Goal: Task Accomplishment & Management: Complete application form

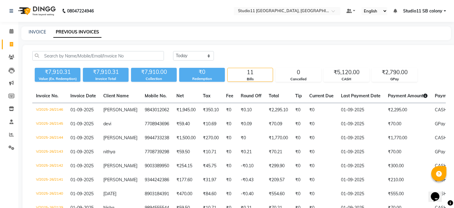
click at [37, 28] on div "INVOICE PREVIOUS INVOICES" at bounding box center [236, 34] width 430 height 14
click at [37, 32] on link "INVOICE" at bounding box center [37, 31] width 17 height 5
select select "service"
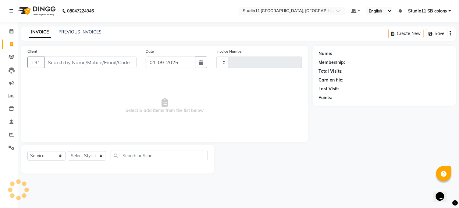
type input "2147"
select select "7717"
click at [46, 62] on input "Client" at bounding box center [90, 63] width 93 height 12
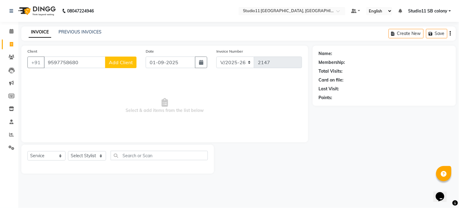
type input "9597758680"
click at [123, 60] on span "Add Client" at bounding box center [121, 62] width 24 height 6
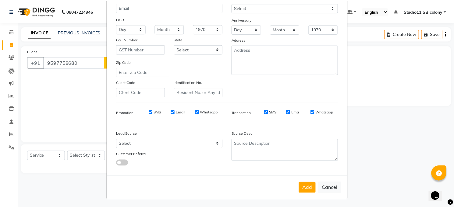
scroll to position [73, 0]
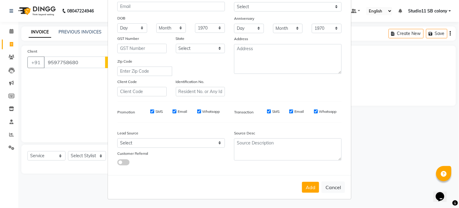
type input "[PERSON_NAME]"
click at [271, 9] on select "Select [DEMOGRAPHIC_DATA] [DEMOGRAPHIC_DATA] Other Prefer Not To Say" at bounding box center [288, 6] width 108 height 9
select select "[DEMOGRAPHIC_DATA]"
click at [234, 2] on select "Select [DEMOGRAPHIC_DATA] [DEMOGRAPHIC_DATA] Other Prefer Not To Say" at bounding box center [288, 6] width 108 height 9
click at [305, 191] on button "Add" at bounding box center [310, 187] width 17 height 11
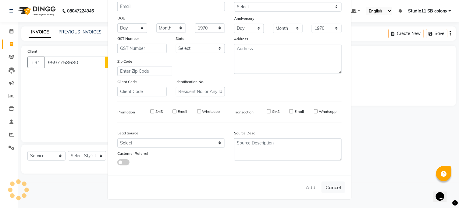
select select
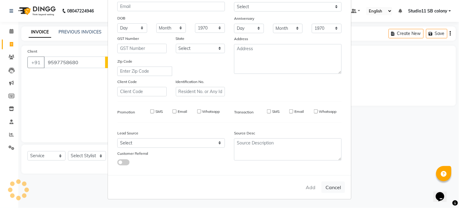
select select
checkbox input "false"
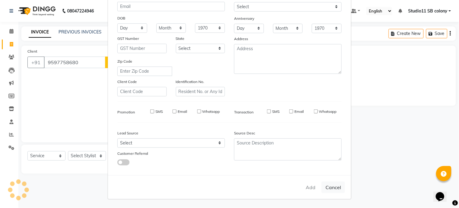
checkbox input "false"
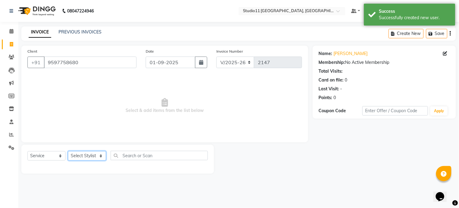
drag, startPoint x: 79, startPoint y: 157, endPoint x: 66, endPoint y: 128, distance: 31.2
click at [79, 157] on select "Select Stylist [PERSON_NAME] Dani [PERSON_NAME] Josna kaif [PERSON_NAME] [PERSO…" at bounding box center [87, 155] width 38 height 9
select select "69575"
click at [68, 152] on select "Select Stylist [PERSON_NAME] Dani [PERSON_NAME] Josna kaif [PERSON_NAME] [PERSO…" at bounding box center [87, 155] width 38 height 9
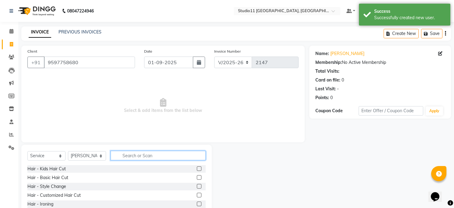
click at [124, 159] on input "text" at bounding box center [158, 155] width 95 height 9
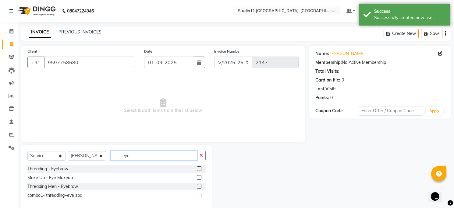
type input "eye"
click at [196, 168] on div "Threading - Eyebrow" at bounding box center [116, 169] width 178 height 8
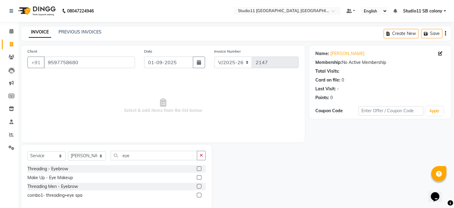
click at [199, 169] on label at bounding box center [199, 169] width 5 height 5
click at [199, 169] on input "checkbox" at bounding box center [199, 169] width 4 height 4
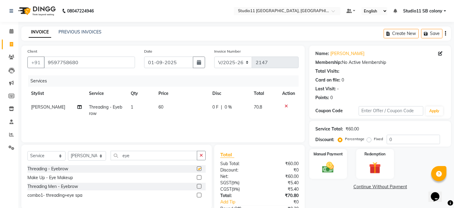
checkbox input "false"
click at [161, 108] on span "60" at bounding box center [160, 106] width 5 height 5
select select "69575"
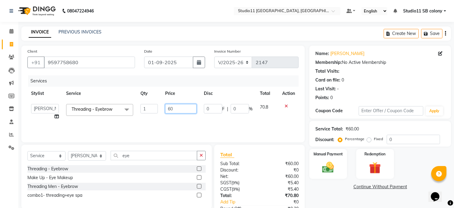
click at [170, 110] on input "60" at bounding box center [180, 108] width 31 height 9
click at [177, 111] on input "60" at bounding box center [180, 108] width 31 height 9
type input "6"
type input "59.4"
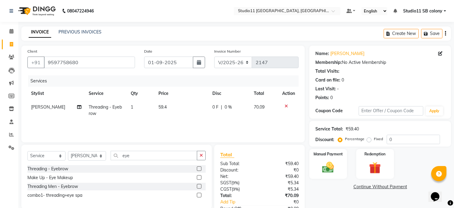
click at [138, 125] on div "Services Stylist Service Qty Price Disc Total Action [PERSON_NAME] Threading - …" at bounding box center [162, 106] width 271 height 61
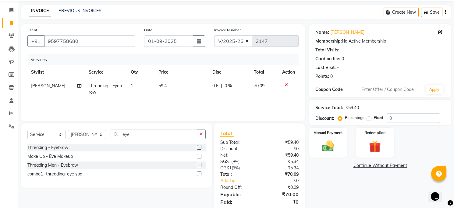
scroll to position [41, 0]
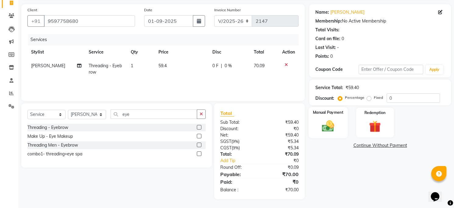
click at [330, 131] on img at bounding box center [328, 126] width 20 height 14
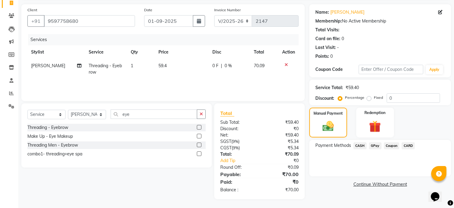
click at [370, 147] on span "GPay" at bounding box center [375, 146] width 12 height 7
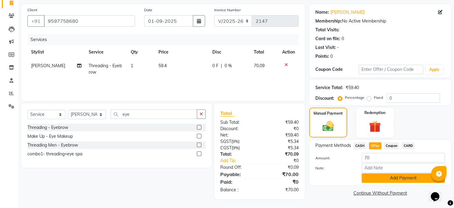
click at [370, 182] on button "Add Payment" at bounding box center [403, 178] width 83 height 9
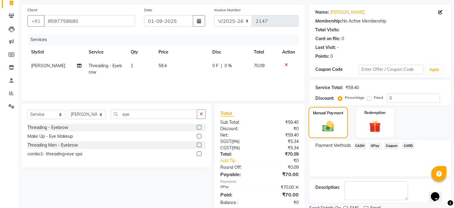
scroll to position [65, 0]
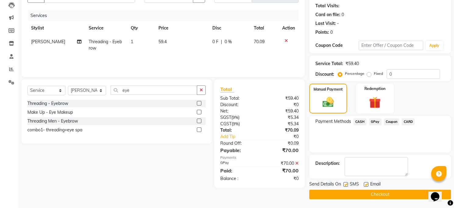
click at [366, 184] on label at bounding box center [366, 184] width 5 height 5
click at [366, 184] on input "checkbox" at bounding box center [366, 185] width 4 height 4
checkbox input "false"
click at [346, 186] on label at bounding box center [345, 184] width 5 height 5
click at [346, 186] on input "checkbox" at bounding box center [345, 185] width 4 height 4
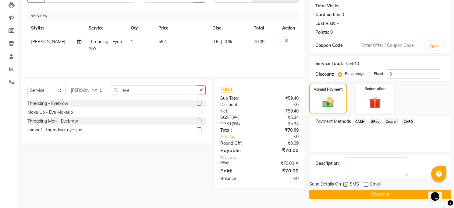
checkbox input "false"
click at [347, 190] on button "Checkout" at bounding box center [380, 194] width 142 height 9
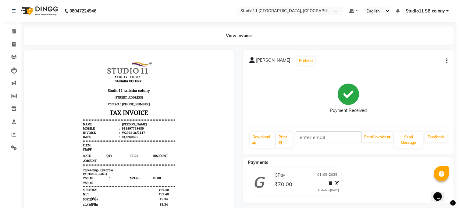
scroll to position [5, 0]
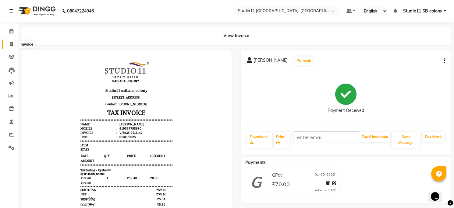
click at [4, 40] on link "Invoice" at bounding box center [9, 45] width 15 height 10
select select "service"
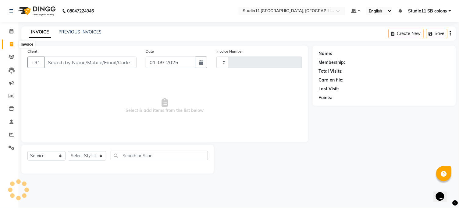
click at [12, 43] on icon at bounding box center [11, 44] width 3 height 5
select select "service"
type input "2148"
select select "7717"
drag, startPoint x: 78, startPoint y: 157, endPoint x: 77, endPoint y: 151, distance: 5.8
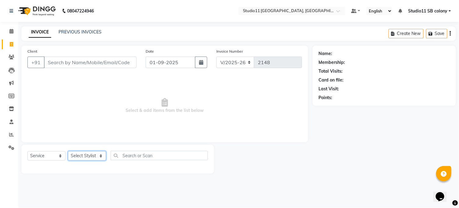
click at [78, 157] on select "Select Stylist [PERSON_NAME] Dani [PERSON_NAME] Josna kaif [PERSON_NAME] [PERSO…" at bounding box center [87, 155] width 38 height 9
click at [68, 152] on select "Select Stylist [PERSON_NAME] Dani [PERSON_NAME] Josna kaif [PERSON_NAME] [PERSO…" at bounding box center [87, 155] width 38 height 9
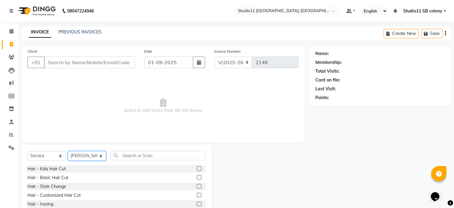
click at [80, 153] on select "Select Stylist [PERSON_NAME] Dani [PERSON_NAME] Josna kaif [PERSON_NAME] [PERSO…" at bounding box center [87, 155] width 38 height 9
select select "82474"
click at [68, 152] on select "Select Stylist [PERSON_NAME] Dani [PERSON_NAME] Josna kaif [PERSON_NAME] [PERSO…" at bounding box center [87, 155] width 38 height 9
click at [79, 62] on input "Client" at bounding box center [89, 63] width 91 height 12
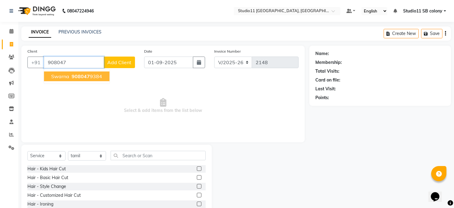
click at [76, 60] on input "908047" at bounding box center [74, 63] width 60 height 12
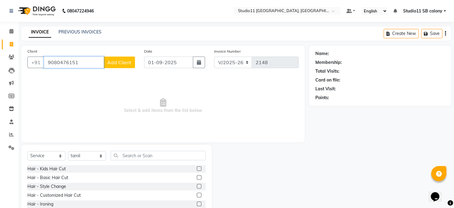
type input "9080476151"
click at [106, 62] on button "Add Client" at bounding box center [119, 63] width 31 height 12
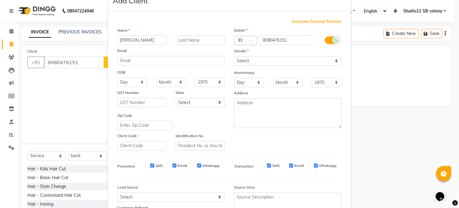
scroll to position [34, 0]
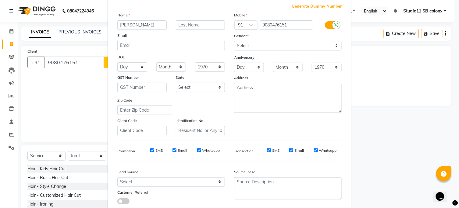
type input "[PERSON_NAME]"
click at [295, 47] on select "Select [DEMOGRAPHIC_DATA] [DEMOGRAPHIC_DATA] Other Prefer Not To Say" at bounding box center [288, 45] width 108 height 9
select select "[DEMOGRAPHIC_DATA]"
click at [234, 41] on select "Select [DEMOGRAPHIC_DATA] [DEMOGRAPHIC_DATA] Other Prefer Not To Say" at bounding box center [288, 45] width 108 height 9
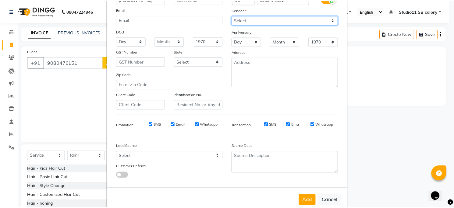
scroll to position [73, 0]
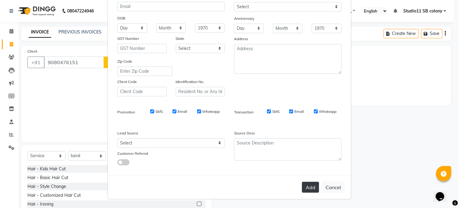
click at [311, 185] on button "Add" at bounding box center [310, 187] width 17 height 11
select select
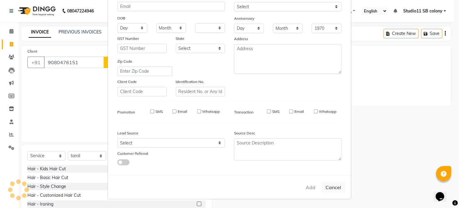
select select
checkbox input "false"
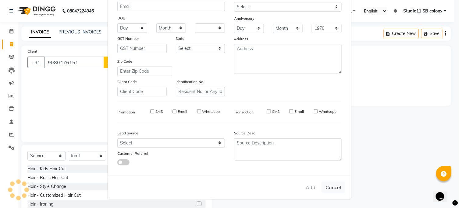
checkbox input "false"
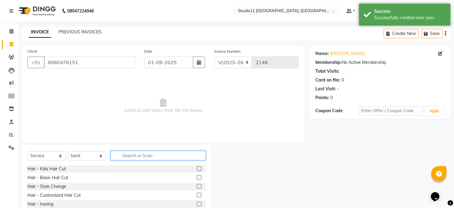
click at [123, 155] on input "text" at bounding box center [158, 155] width 95 height 9
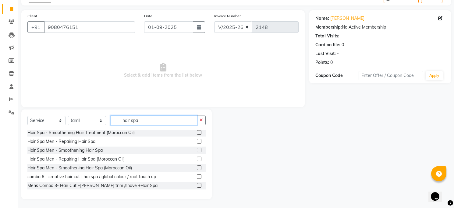
scroll to position [0, 0]
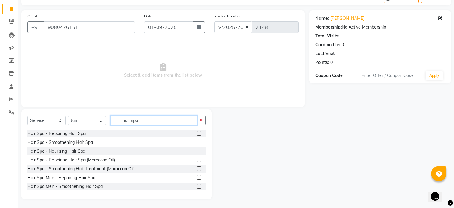
type input "hair spa"
click at [197, 179] on label at bounding box center [199, 177] width 5 height 5
click at [197, 179] on input "checkbox" at bounding box center [199, 178] width 4 height 4
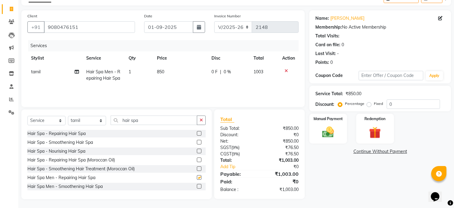
checkbox input "false"
click at [165, 71] on td "850" at bounding box center [180, 75] width 55 height 20
select select "82474"
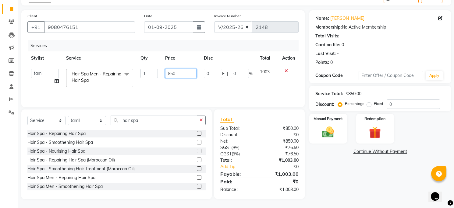
click at [186, 75] on input "850" at bounding box center [180, 73] width 31 height 9
type input "8"
type input "1000"
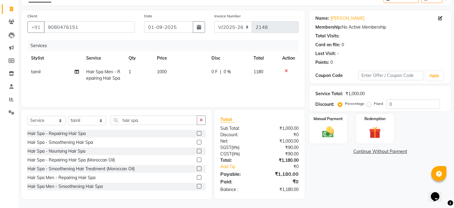
click at [184, 83] on td "1000" at bounding box center [180, 75] width 55 height 20
select select "82474"
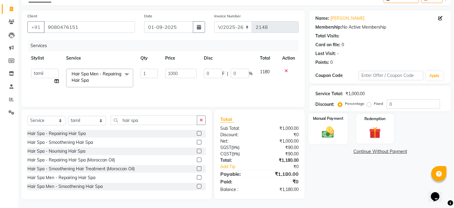
click at [337, 126] on img at bounding box center [328, 133] width 20 height 14
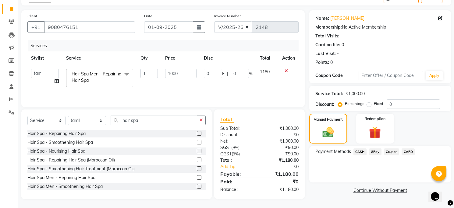
click at [375, 152] on span "GPay" at bounding box center [375, 152] width 12 height 7
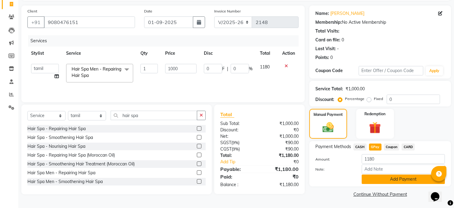
click at [377, 179] on button "Add Payment" at bounding box center [403, 179] width 83 height 9
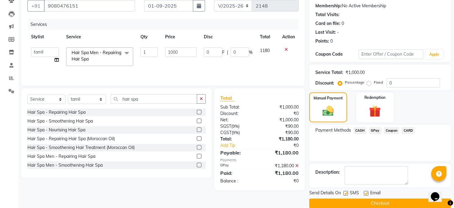
scroll to position [65, 0]
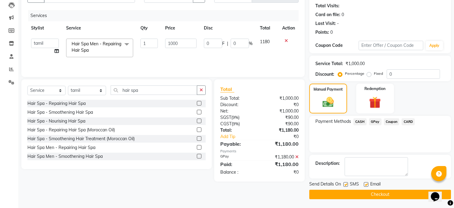
click at [367, 182] on label at bounding box center [366, 184] width 5 height 5
click at [367, 183] on input "checkbox" at bounding box center [366, 185] width 4 height 4
checkbox input "false"
click at [347, 184] on label at bounding box center [345, 184] width 5 height 5
click at [347, 184] on input "checkbox" at bounding box center [345, 185] width 4 height 4
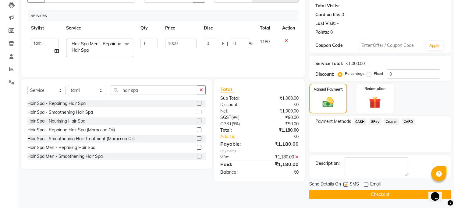
checkbox input "false"
click at [352, 196] on button "Checkout" at bounding box center [380, 194] width 142 height 9
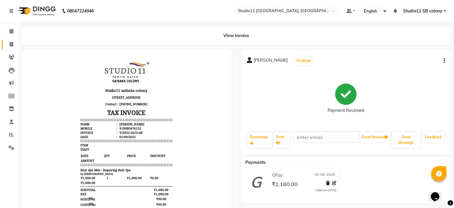
click at [11, 48] on link "Invoice" at bounding box center [9, 45] width 15 height 10
select select "service"
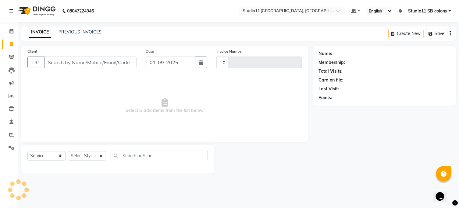
type input "2149"
select select "7717"
click at [86, 62] on input "Client" at bounding box center [90, 63] width 93 height 12
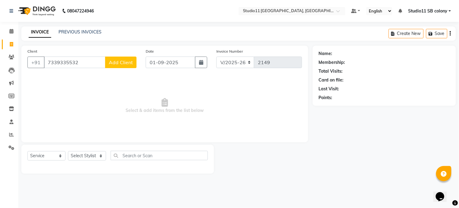
type input "7339335532"
click at [108, 64] on button "Add Client" at bounding box center [120, 63] width 31 height 12
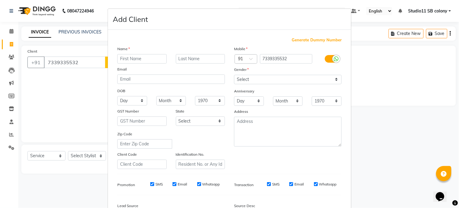
type input "k"
type input "[PERSON_NAME]"
click at [272, 83] on select "Select [DEMOGRAPHIC_DATA] [DEMOGRAPHIC_DATA] Other Prefer Not To Say" at bounding box center [288, 79] width 108 height 9
select select "[DEMOGRAPHIC_DATA]"
click at [234, 75] on select "Select [DEMOGRAPHIC_DATA] [DEMOGRAPHIC_DATA] Other Prefer Not To Say" at bounding box center [288, 79] width 108 height 9
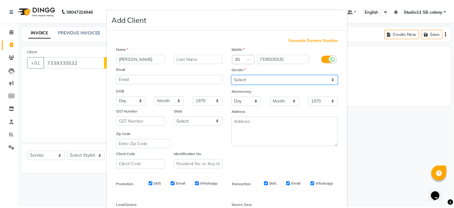
scroll to position [73, 0]
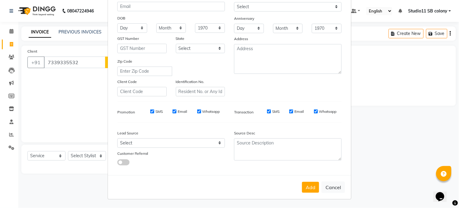
click at [309, 194] on div "Add Cancel" at bounding box center [229, 187] width 243 height 24
click at [309, 188] on button "Add" at bounding box center [310, 187] width 17 height 11
select select
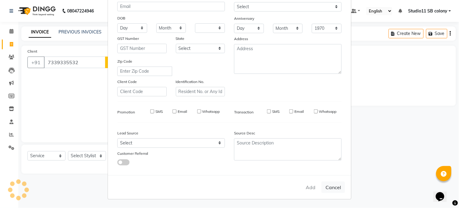
select select
checkbox input "false"
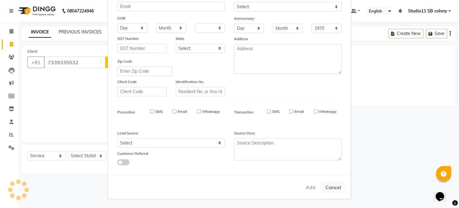
checkbox input "false"
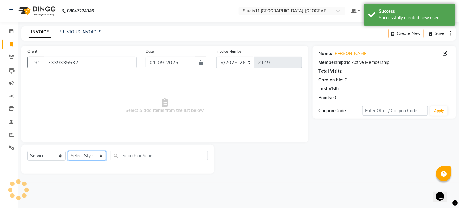
click at [80, 156] on select "Select Stylist [PERSON_NAME] Dani [PERSON_NAME] Josna kaif [PERSON_NAME] [PERSO…" at bounding box center [87, 155] width 38 height 9
select select "68835"
click at [68, 152] on select "Select Stylist [PERSON_NAME] Dani [PERSON_NAME] Josna kaif [PERSON_NAME] [PERSO…" at bounding box center [87, 155] width 38 height 9
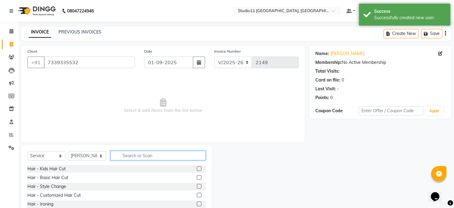
drag, startPoint x: 150, startPoint y: 155, endPoint x: 130, endPoint y: 156, distance: 20.1
click at [150, 154] on input "text" at bounding box center [158, 155] width 95 height 9
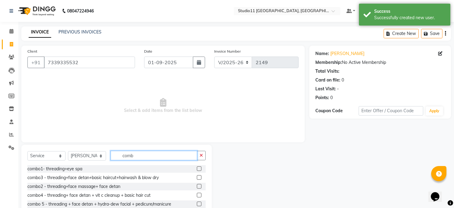
type input "comb"
click at [197, 180] on label at bounding box center [199, 177] width 5 height 5
click at [197, 180] on input "checkbox" at bounding box center [199, 178] width 4 height 4
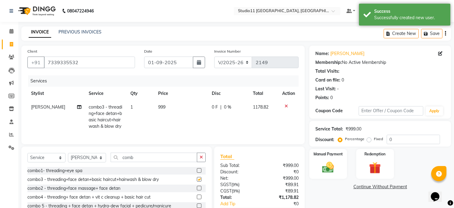
checkbox input "false"
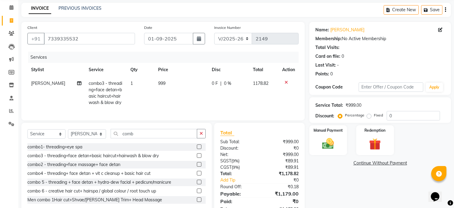
scroll to position [49, 0]
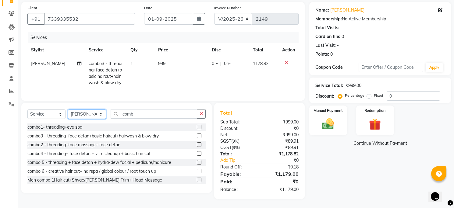
drag, startPoint x: 87, startPoint y: 115, endPoint x: 87, endPoint y: 111, distance: 4.0
click at [87, 115] on select "Select Stylist [PERSON_NAME] Dani [PERSON_NAME] Josna kaif [PERSON_NAME] [PERSO…" at bounding box center [87, 114] width 38 height 9
select select "69575"
click at [68, 110] on select "Select Stylist [PERSON_NAME] Dani [PERSON_NAME] Josna kaif [PERSON_NAME] [PERSO…" at bounding box center [87, 114] width 38 height 9
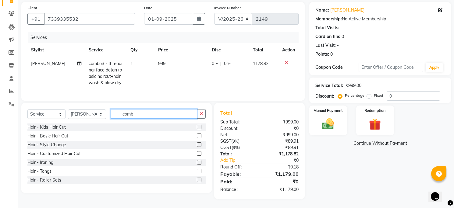
click at [138, 115] on input "comb" at bounding box center [154, 113] width 87 height 9
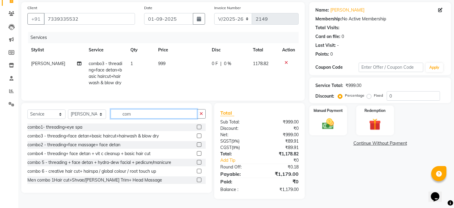
type input "com"
click at [197, 137] on label at bounding box center [199, 136] width 5 height 5
click at [197, 137] on input "checkbox" at bounding box center [199, 136] width 4 height 4
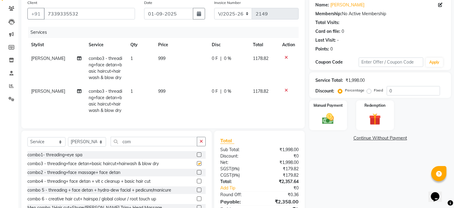
checkbox input "false"
click at [132, 91] on td "1" at bounding box center [141, 101] width 28 height 33
select select "69575"
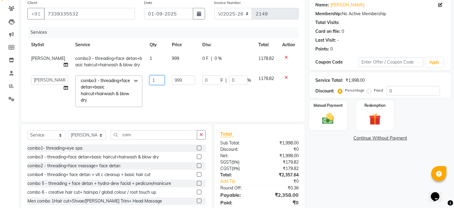
click at [150, 85] on input "1" at bounding box center [157, 80] width 15 height 9
type input "2"
click at [175, 101] on td "999" at bounding box center [183, 91] width 30 height 39
select select "69575"
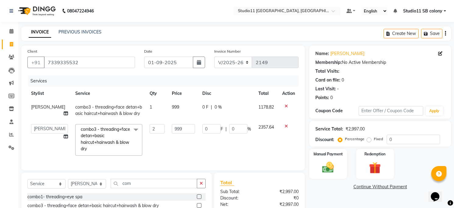
scroll to position [81, 0]
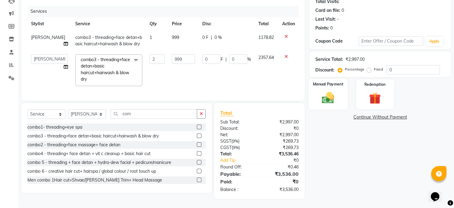
click at [328, 91] on img at bounding box center [328, 98] width 20 height 14
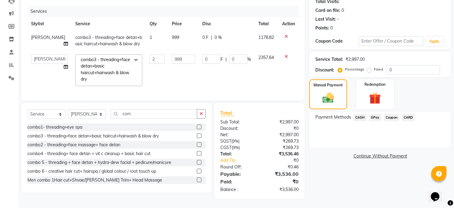
click at [375, 114] on span "GPay" at bounding box center [375, 117] width 12 height 7
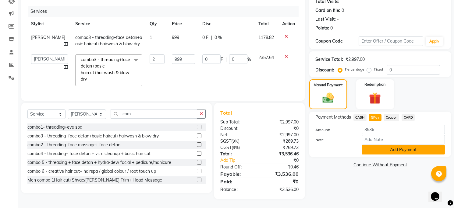
click at [410, 145] on button "Add Payment" at bounding box center [403, 149] width 83 height 9
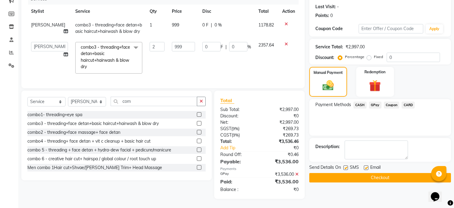
scroll to position [94, 0]
click at [367, 166] on label at bounding box center [366, 168] width 5 height 5
click at [367, 166] on input "checkbox" at bounding box center [366, 168] width 4 height 4
checkbox input "false"
click at [345, 166] on label at bounding box center [345, 168] width 5 height 5
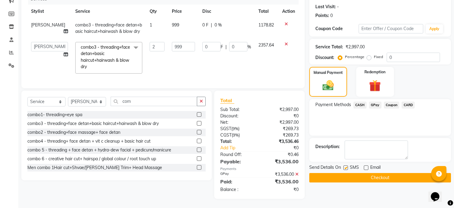
click at [345, 166] on input "checkbox" at bounding box center [345, 168] width 4 height 4
checkbox input "false"
click at [342, 173] on button "Checkout" at bounding box center [380, 177] width 142 height 9
